Goal: Task Accomplishment & Management: Manage account settings

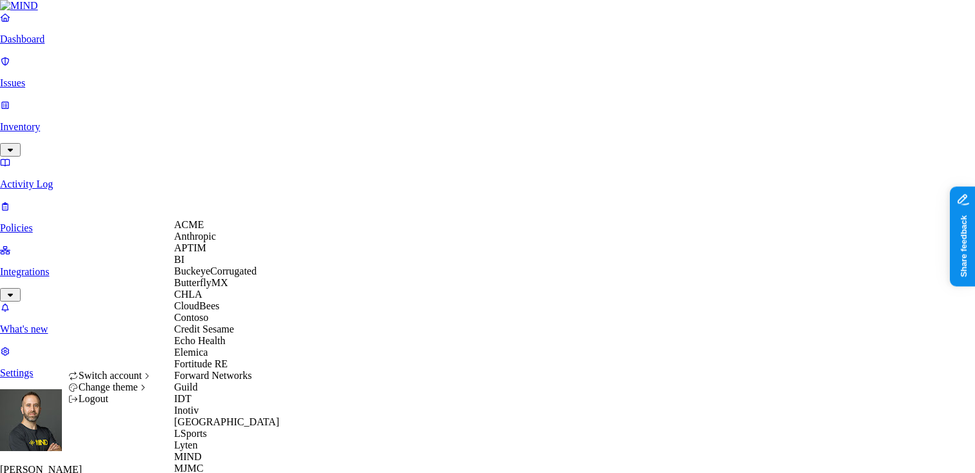
scroll to position [578, 0]
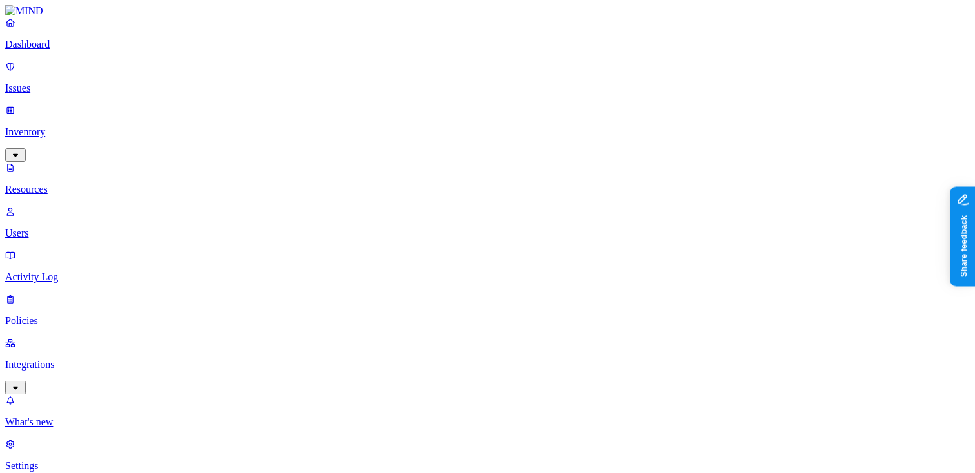
scroll to position [219, 0]
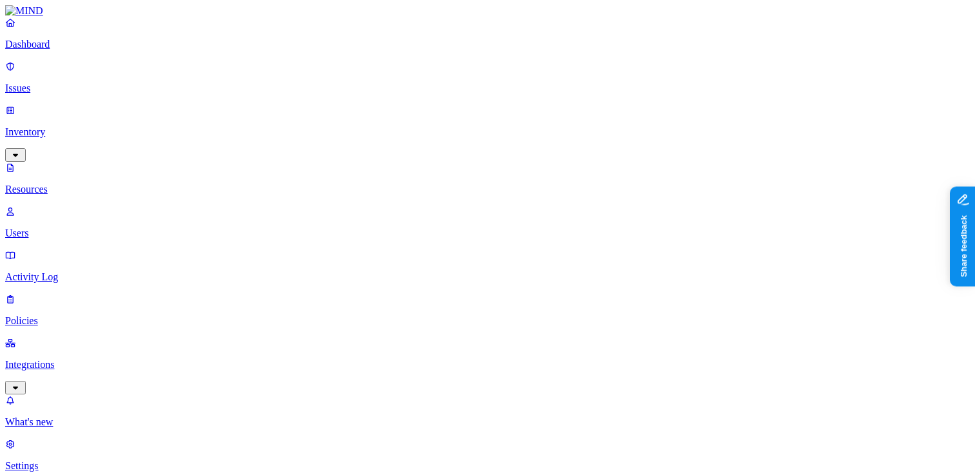
scroll to position [230, 0]
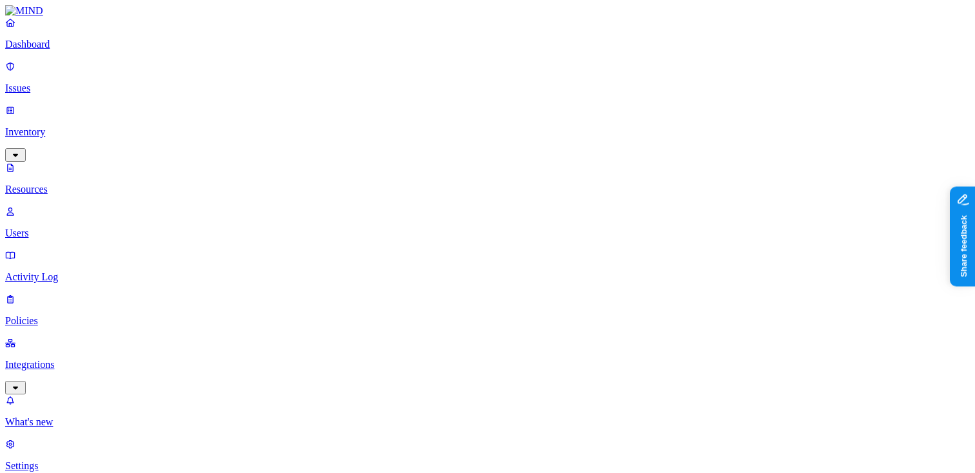
scroll to position [318, 0]
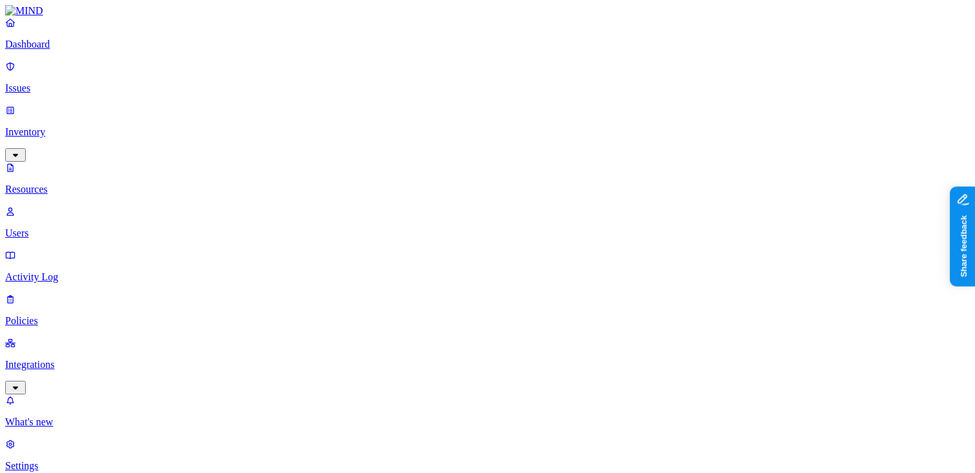
scroll to position [0, 0]
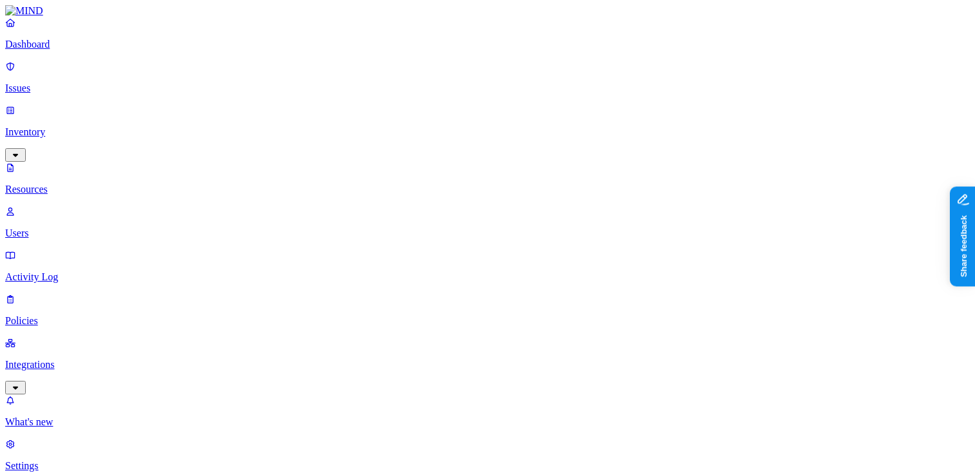
scroll to position [101, 0]
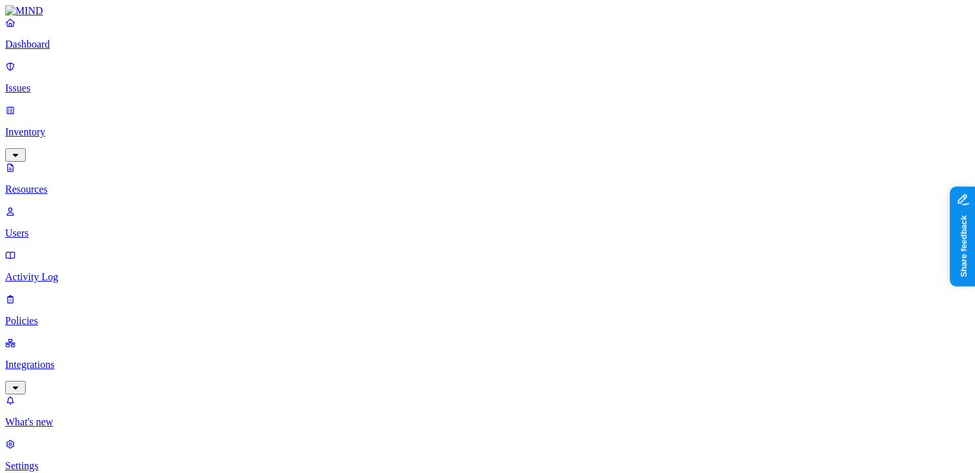
scroll to position [235, 0]
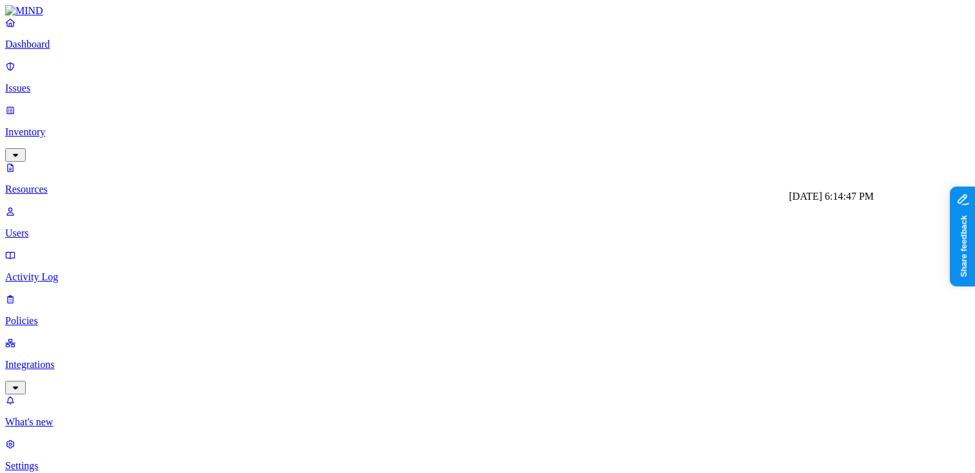
scroll to position [78, 0]
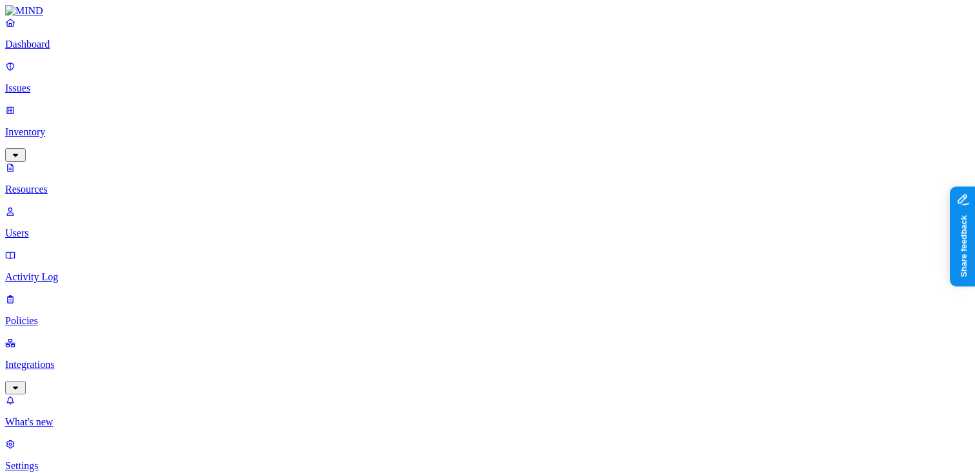
scroll to position [155, 0]
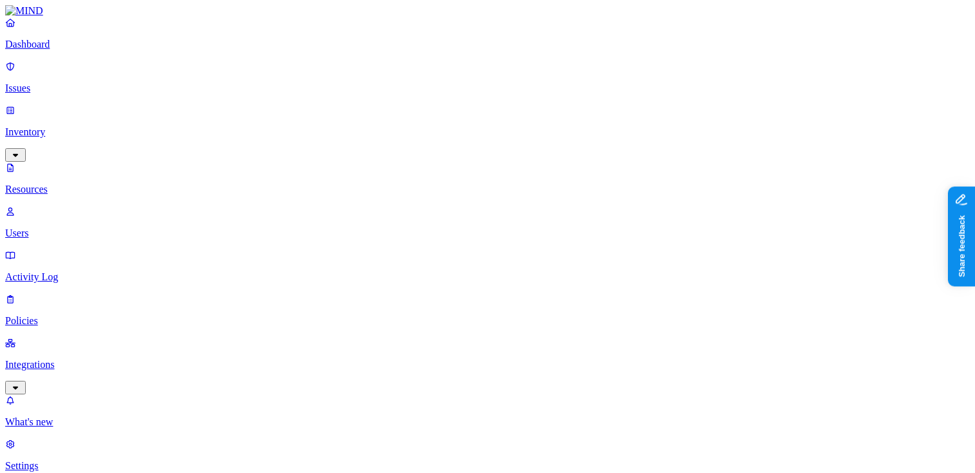
click at [94, 50] on p "Dashboard" at bounding box center [487, 45] width 965 height 12
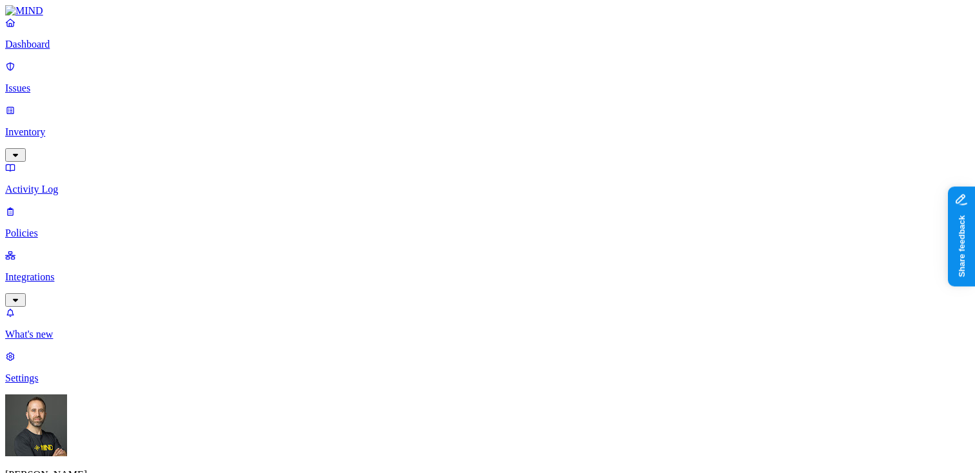
drag, startPoint x: 750, startPoint y: 386, endPoint x: 788, endPoint y: 388, distance: 38.1
click at [65, 126] on p "Inventory" at bounding box center [487, 132] width 965 height 12
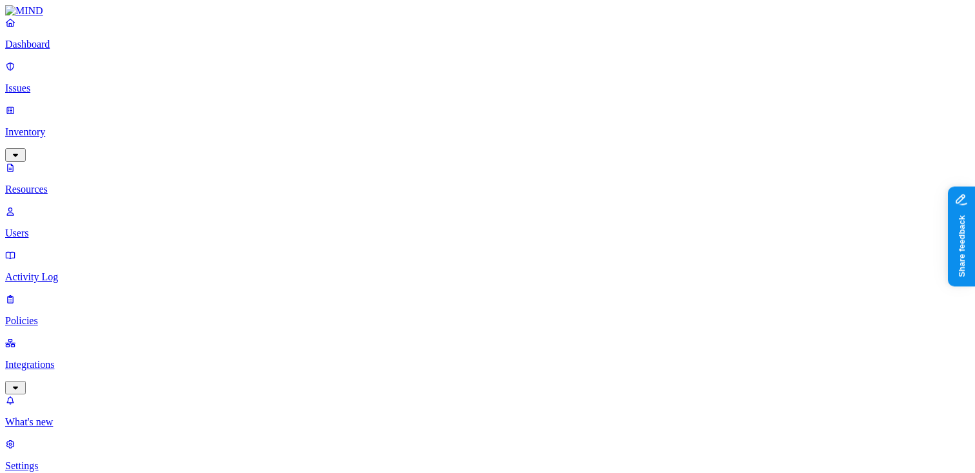
click at [61, 50] on p "Dashboard" at bounding box center [487, 45] width 965 height 12
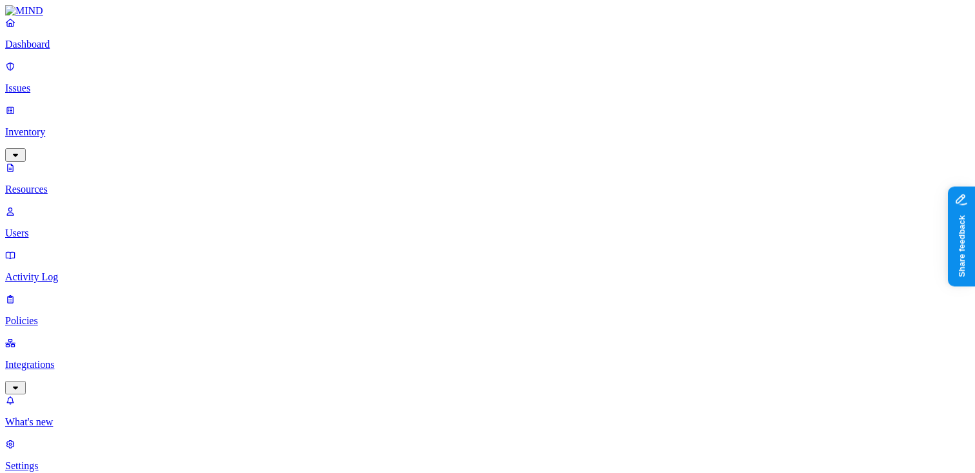
scroll to position [223, 0]
